Goal: Complete application form

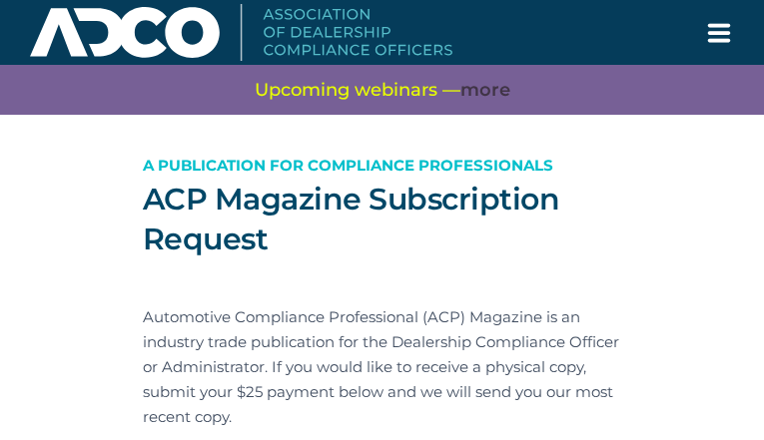
type input "awmbVLLj"
type input "ipahoyof54@gmail.com"
type input "uBWkkeEXfTkzTzX"
type input "wChkaznR"
type input "bCOoDkGDHw"
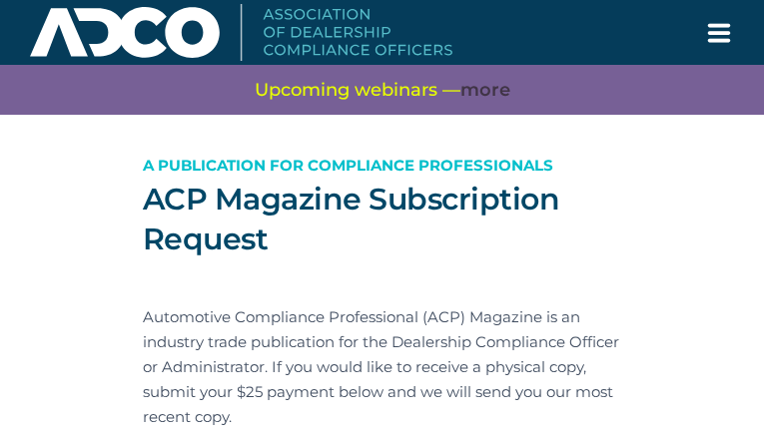
type input "iVpAyhWKsMTXtm"
type input "oJrIZpHDYHUWR"
type input "JBRiZxxgHFpTQfV"
type input "cKRRReMXDWpzbm"
type input "odkrAtKEbxLUJgf"
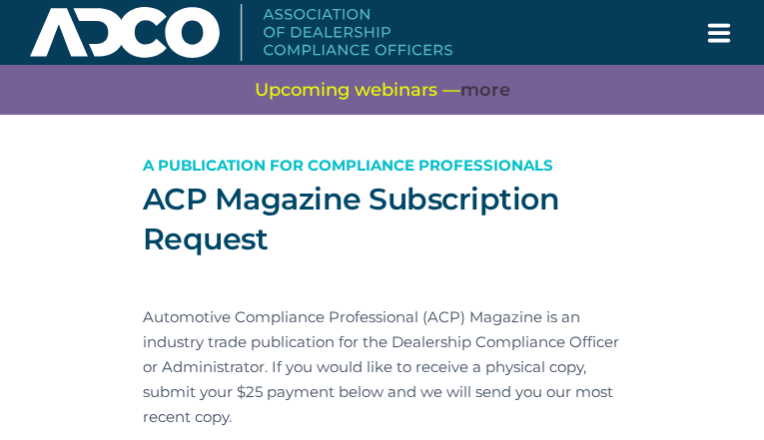
type input "VApdhtGhdeflYFs"
type input "HoEHByoKQfxjE"
